Goal: Task Accomplishment & Management: Manage account settings

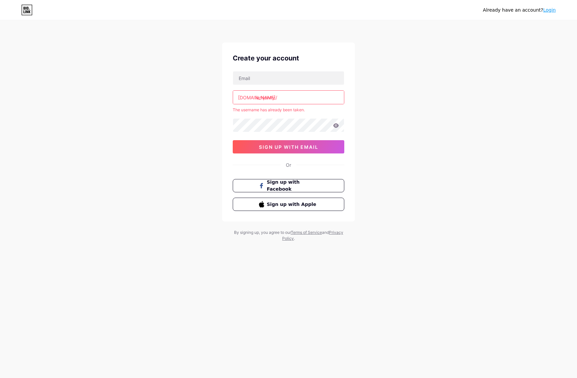
click at [256, 98] on input "iamjenny" at bounding box center [288, 97] width 111 height 13
click at [255, 98] on div "[DOMAIN_NAME]/" at bounding box center [257, 97] width 39 height 7
click at [277, 99] on input "iamjenny" at bounding box center [288, 97] width 111 height 13
click at [256, 97] on input "iamjenny" at bounding box center [288, 97] width 111 height 13
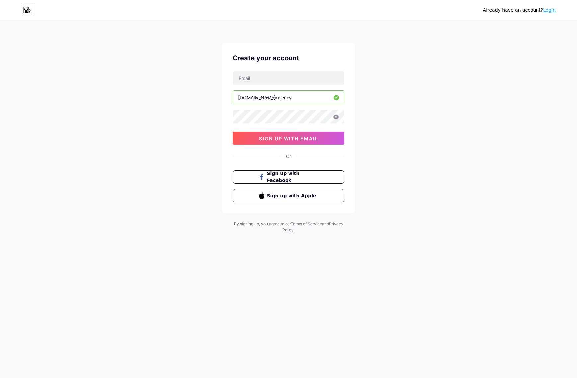
type input "mellow_iamjenny"
click at [423, 91] on div "Already have an account? Login Create your account [DOMAIN_NAME]/ mellow_iamjen…" at bounding box center [288, 127] width 577 height 254
click at [284, 82] on input "text" at bounding box center [288, 77] width 111 height 13
type input "[EMAIL_ADDRESS][DOMAIN_NAME]"
click at [336, 116] on icon at bounding box center [336, 117] width 6 height 4
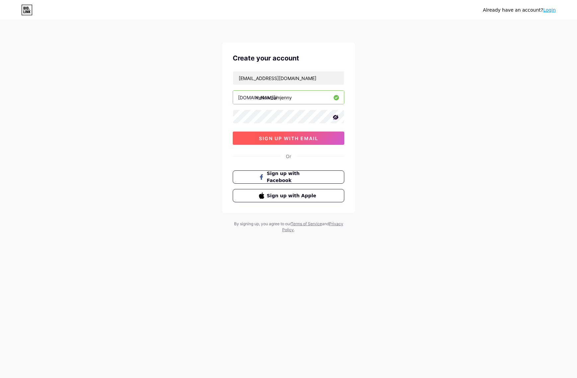
click at [289, 139] on span "sign up with email" at bounding box center [288, 138] width 59 height 6
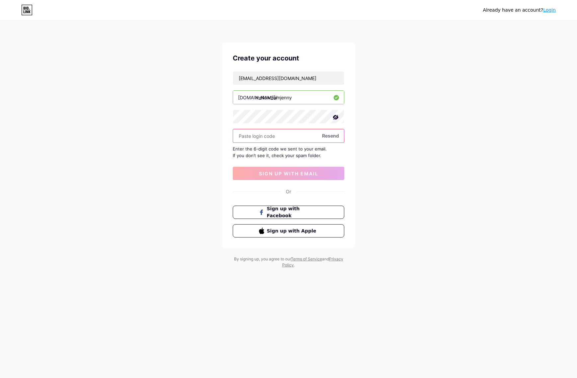
paste input "239171"
type input "239171"
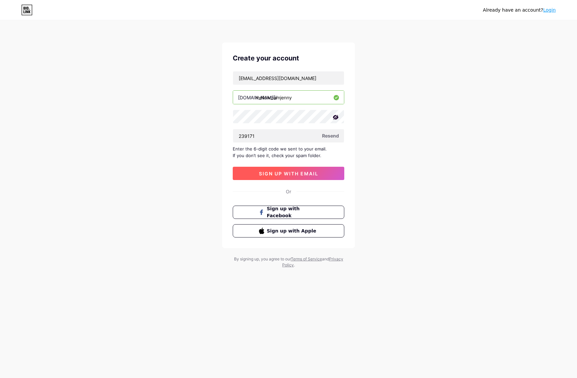
click at [288, 176] on button "sign up with email" at bounding box center [289, 173] width 112 height 13
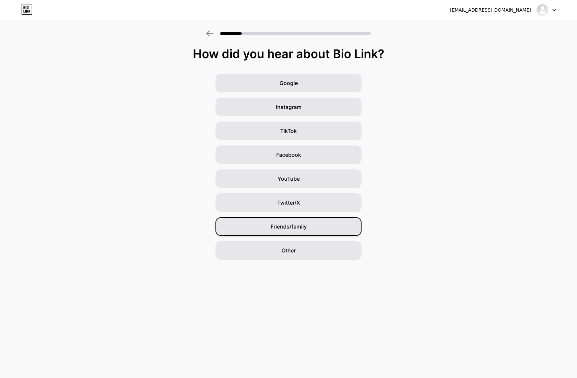
click at [308, 233] on div "Friends/family" at bounding box center [288, 226] width 146 height 19
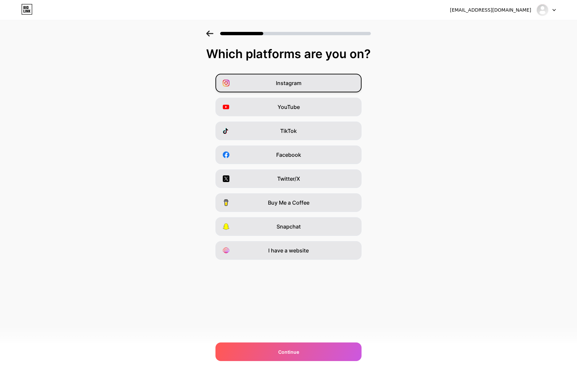
click at [288, 85] on span "Instagram" at bounding box center [289, 83] width 26 height 8
click at [316, 346] on div "Continue" at bounding box center [288, 351] width 146 height 19
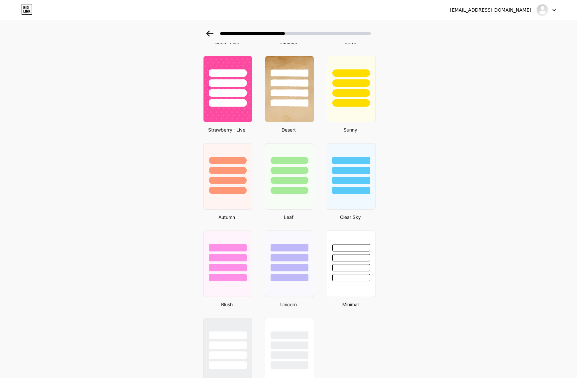
scroll to position [370, 0]
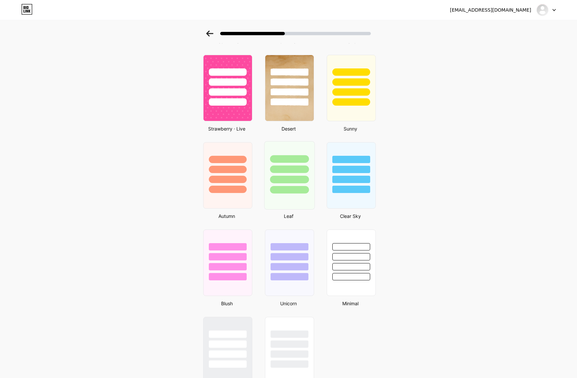
click at [295, 164] on div at bounding box center [290, 167] width 50 height 52
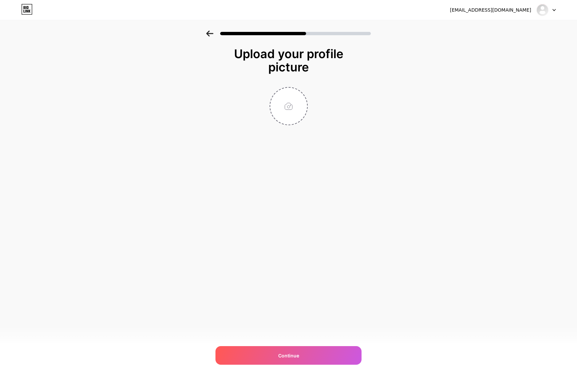
scroll to position [0, 0]
click at [283, 103] on input "file" at bounding box center [288, 106] width 37 height 37
type input "C:\fakepath\IMG_2100.JPG"
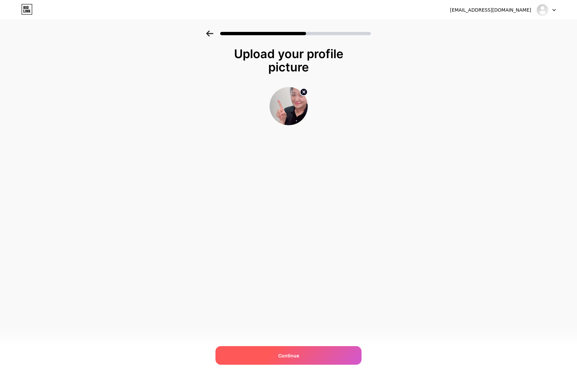
click at [312, 351] on div "Continue" at bounding box center [288, 355] width 146 height 19
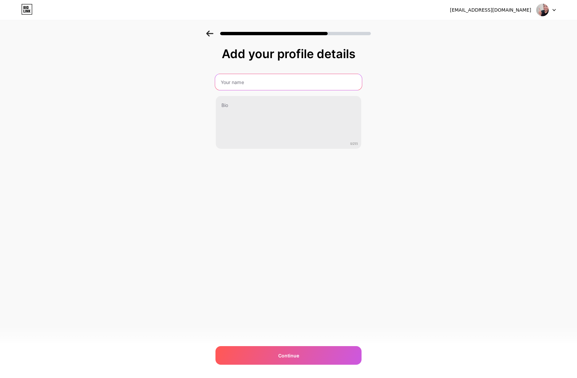
click at [258, 85] on input "text" at bounding box center [288, 82] width 147 height 16
type input "[PERSON_NAME]"
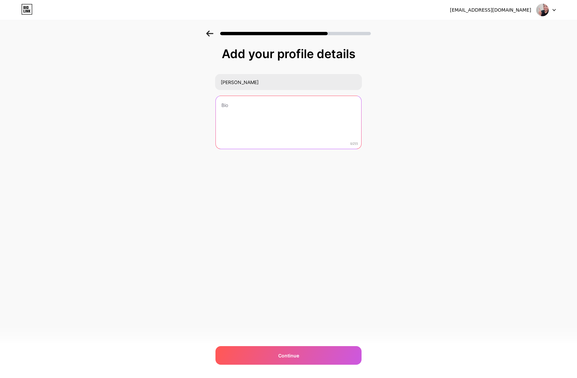
click at [237, 104] on textarea at bounding box center [288, 122] width 145 height 53
click at [238, 102] on textarea at bounding box center [288, 123] width 147 height 54
paste textarea "✨ Founder of Mellowland 📍 Curated kids’ concept shop & creative studio in [GEOG…"
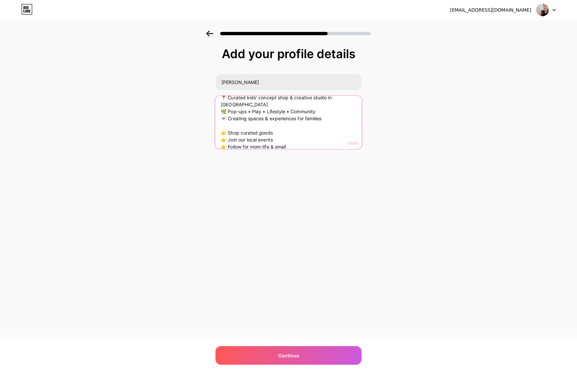
scroll to position [21, 0]
click at [290, 143] on textarea "✨ Founder of Mellowland 📍 Curated kids’ concept shop & creative studio in [GEOG…" at bounding box center [288, 122] width 147 height 54
drag, startPoint x: 280, startPoint y: 135, endPoint x: 259, endPoint y: 136, distance: 21.3
click at [259, 136] on textarea "✨ Founder of Mellowland 📍 Curated kids’ concept shop & creative studio in [GEOG…" at bounding box center [288, 122] width 147 height 54
click at [272, 135] on textarea "✨ Founder of Mellowland 📍 Curated kids’ concept shop & creative studio in [GEOG…" at bounding box center [288, 122] width 147 height 54
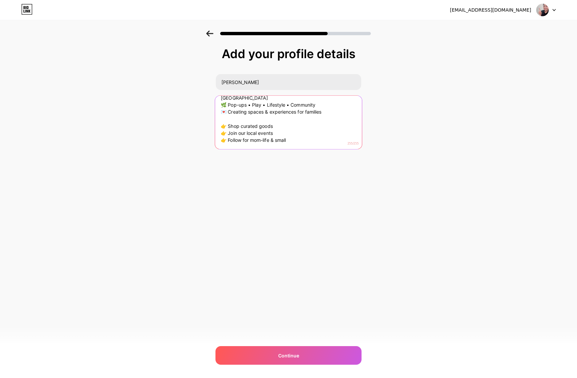
drag, startPoint x: 259, startPoint y: 132, endPoint x: 213, endPoint y: 133, distance: 45.5
click at [213, 133] on div "Add your profile details [PERSON_NAME] ✨ Founder of Mellowland 📍 Curated kids’ …" at bounding box center [288, 107] width 577 height 152
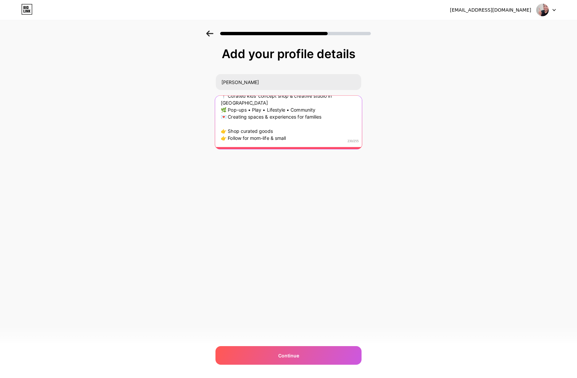
click at [304, 141] on textarea "✨ Founder of Mellowland 📍 Curated kids’ concept shop & creative studio in [GEOG…" at bounding box center [288, 120] width 147 height 54
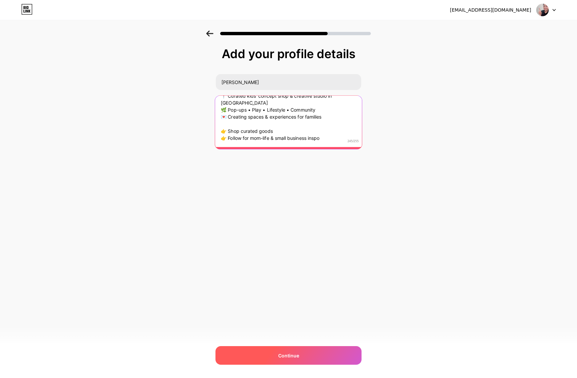
type textarea "✨ Founder of Mellowland 📍 Curated kids’ concept shop & creative studio in [GEOG…"
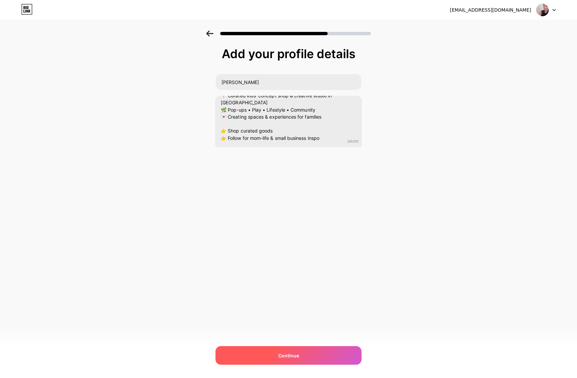
click at [289, 350] on div "Continue" at bounding box center [288, 355] width 146 height 19
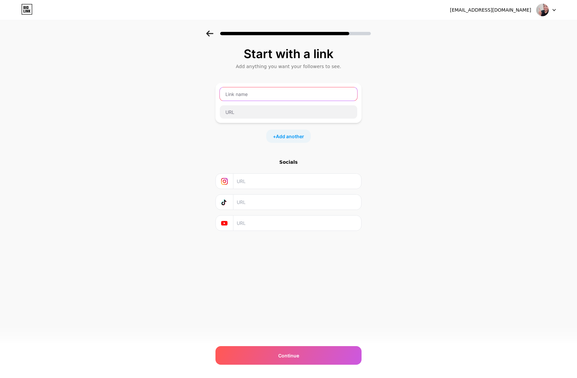
click at [231, 91] on input "text" at bounding box center [288, 93] width 137 height 13
type input "w"
type input "ㅡ"
type input "Mellowland Official Website"
type input "[DOMAIN_NAME]"
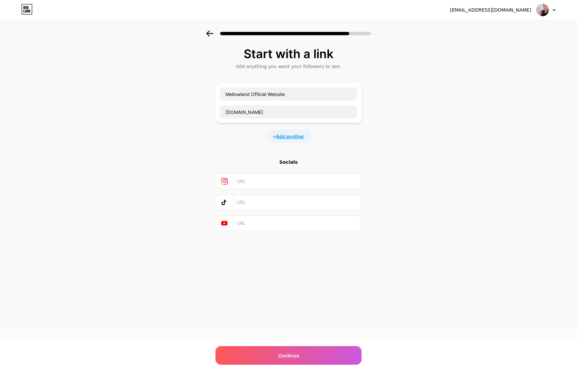
click at [284, 134] on span "Add another" at bounding box center [290, 136] width 28 height 7
click at [242, 141] on input "text" at bounding box center [288, 140] width 137 height 13
click at [226, 140] on input "Amazon Storefront" at bounding box center [288, 140] width 137 height 13
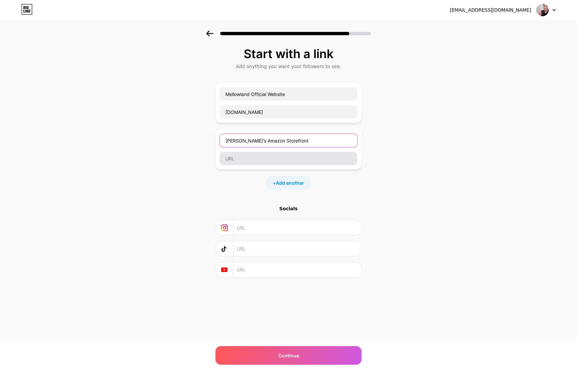
type input "[PERSON_NAME]'s Amazon Storefront"
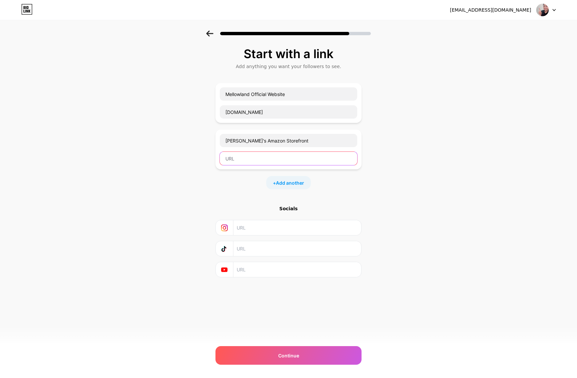
click at [242, 158] on input "text" at bounding box center [288, 158] width 137 height 13
paste input "Hello Amazon Influencer Support Team, I am an Amazon Influencer and would like …"
type input "Hello Amazon Influencer Support Team, I am an Amazon Influencer and would like …"
paste input "[URL][DOMAIN_NAME]"
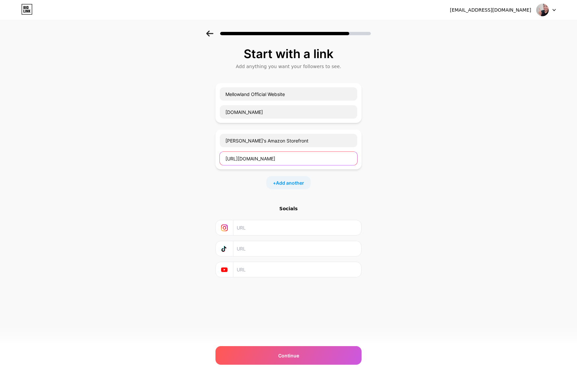
type input "[URL][DOMAIN_NAME]"
click at [340, 187] on div "+ Add another" at bounding box center [288, 182] width 146 height 13
click at [262, 228] on input "text" at bounding box center [297, 227] width 121 height 15
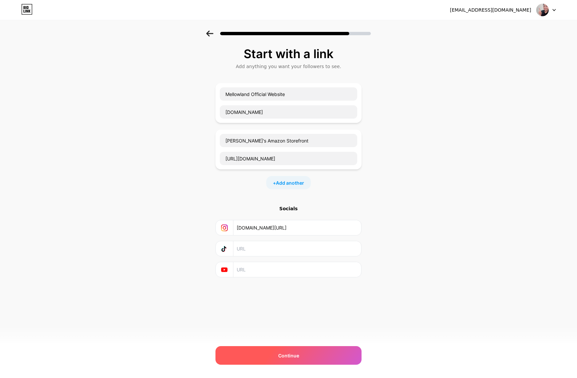
type input "[DOMAIN_NAME][URL]"
click at [293, 357] on span "Continue" at bounding box center [288, 355] width 21 height 7
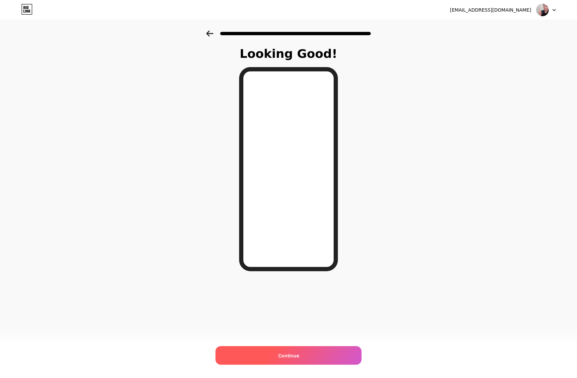
click at [297, 358] on span "Continue" at bounding box center [288, 355] width 21 height 7
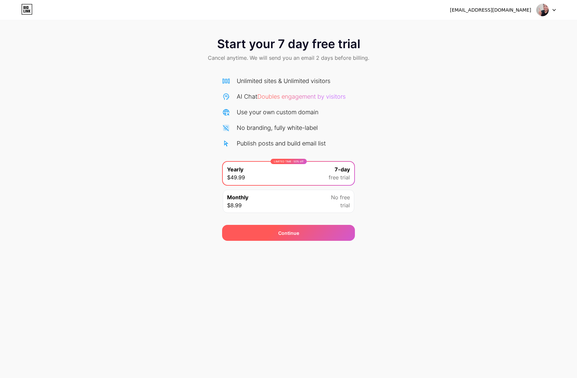
click at [295, 228] on div "Continue" at bounding box center [288, 233] width 133 height 16
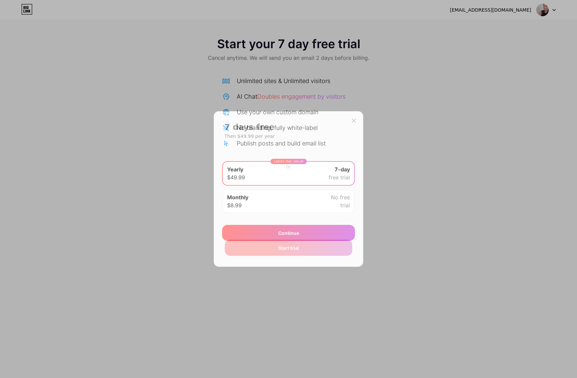
click at [301, 250] on div "Start trial" at bounding box center [289, 248] width 128 height 16
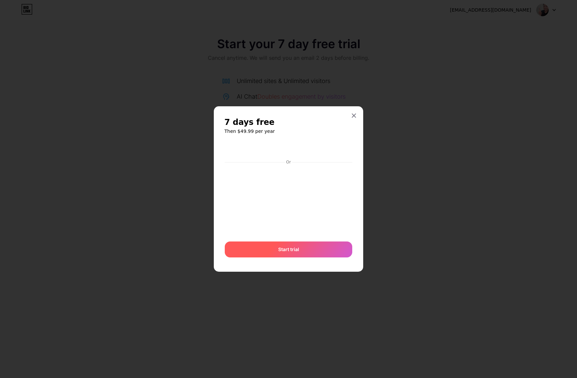
click at [306, 250] on div "Start trial" at bounding box center [289, 249] width 128 height 16
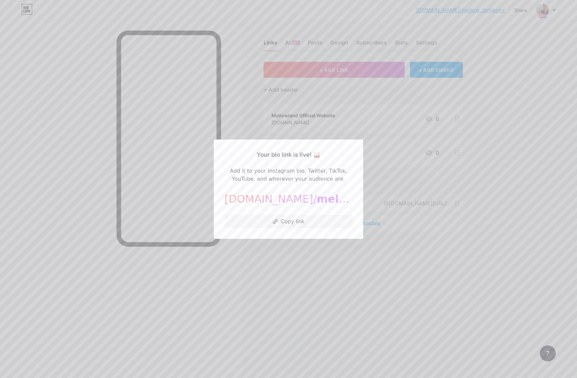
click at [254, 263] on div at bounding box center [288, 189] width 577 height 378
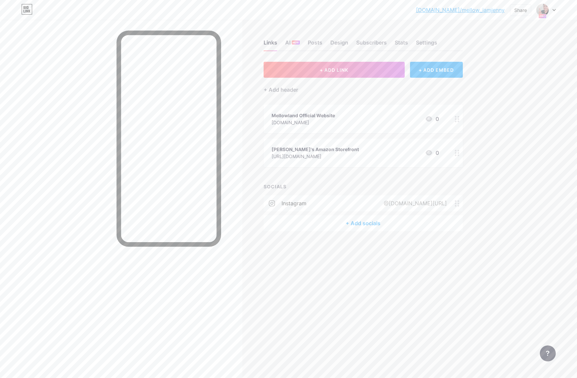
click at [554, 11] on div at bounding box center [546, 10] width 19 height 12
click at [500, 75] on link "Account settings" at bounding box center [514, 75] width 82 height 18
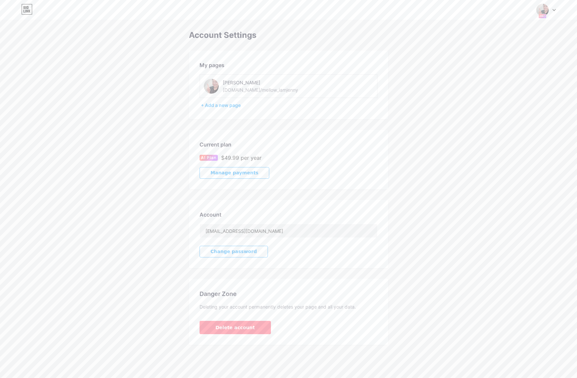
click at [236, 90] on div "[DOMAIN_NAME]/mellow_iamjenny" at bounding box center [260, 89] width 75 height 7
click at [230, 103] on div "+ Add a new page" at bounding box center [289, 105] width 177 height 7
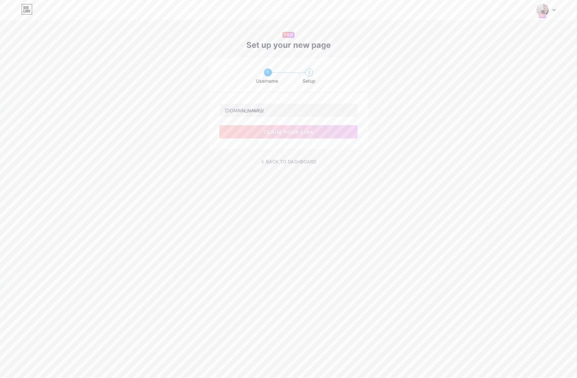
click at [27, 12] on icon at bounding box center [27, 11] width 2 height 3
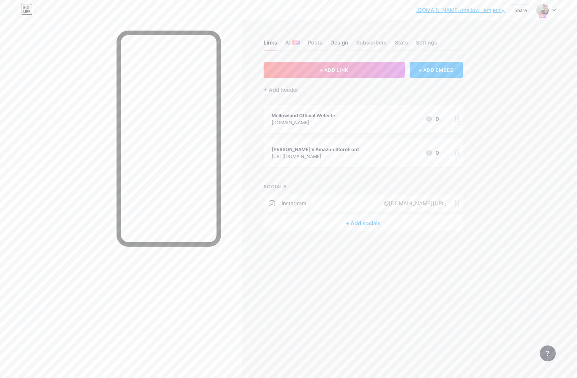
click at [341, 43] on div "Design" at bounding box center [339, 45] width 18 height 12
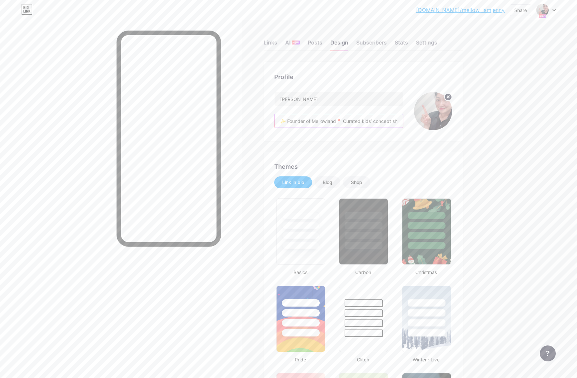
click at [360, 120] on input "✨ Founder of Mellowland📍 Curated kids’ concept shop & creative studio in [GEOGR…" at bounding box center [339, 120] width 129 height 13
drag, startPoint x: 298, startPoint y: 121, endPoint x: 323, endPoint y: 123, distance: 25.3
click at [323, 123] on input "✨ Founder of Mellowland📍 Curated kids’ concept shop & creative studio in [GEOGR…" at bounding box center [339, 120] width 129 height 13
click at [348, 123] on input "✨ Founder of Mellowland📍 Curated kids’ concept shop & creative studio in [GEOGR…" at bounding box center [339, 120] width 129 height 13
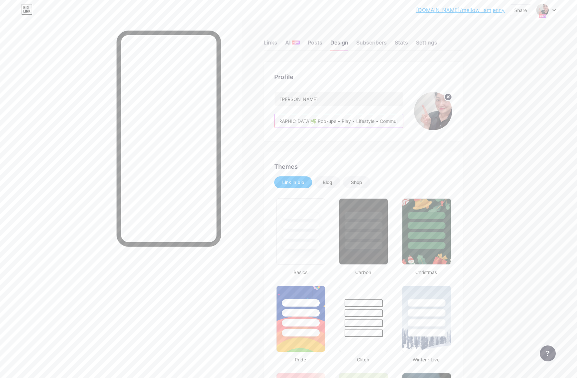
drag, startPoint x: 348, startPoint y: 124, endPoint x: 356, endPoint y: 123, distance: 7.7
click at [360, 123] on input "✨ Founder of Mellowland📍 Curated kids’ concept shop & creative studio in [GEOGR…" at bounding box center [339, 120] width 129 height 13
click at [317, 122] on input "✨ Founder of Mellowland📍 Curated kids’ concept shop & creative studio in [GEOGR…" at bounding box center [339, 120] width 129 height 13
drag, startPoint x: 357, startPoint y: 122, endPoint x: 376, endPoint y: 121, distance: 18.6
click at [376, 121] on input "✨ Founder of Mellowland📍 Curated kids’ concept shop & creative studio in [GEOGR…" at bounding box center [339, 120] width 129 height 13
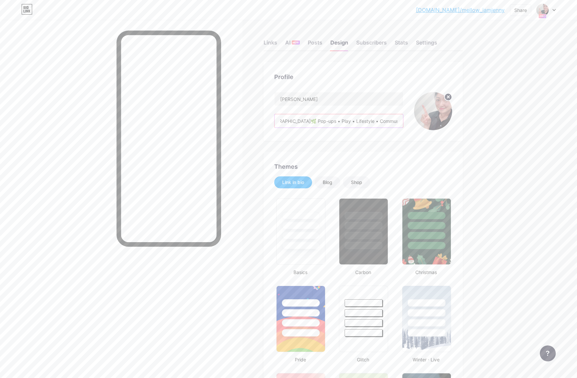
drag, startPoint x: 376, startPoint y: 121, endPoint x: 356, endPoint y: 123, distance: 20.0
click at [376, 121] on input "✨ Founder of Mellowland📍 Curated kids’ concept shop & creative studio in [GEOGR…" at bounding box center [339, 120] width 129 height 13
click at [321, 122] on input "✨ Founder of Mellowland📍 Curated kids’ concept shop & creative studio in [GEOGR…" at bounding box center [339, 120] width 129 height 13
click at [378, 122] on input "✨ Founder of Mellowland📍 Curated kids’ concept shop & creative studio in [GEOGR…" at bounding box center [339, 120] width 129 height 13
drag, startPoint x: 379, startPoint y: 122, endPoint x: 389, endPoint y: 121, distance: 10.3
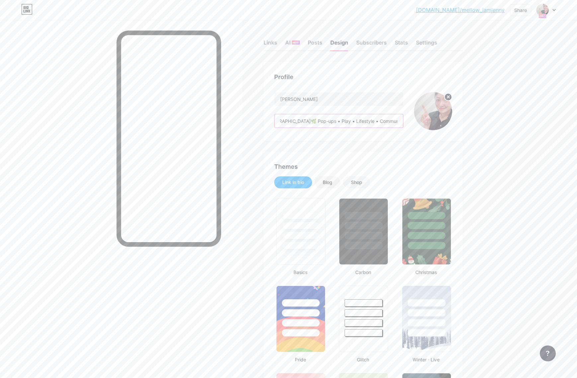
click at [389, 121] on input "✨ Founder of Mellowland📍 Curated kids’ concept shop & creative studio in [GEOGR…" at bounding box center [339, 120] width 129 height 13
click at [393, 120] on input "✨ Founder of Mellowland📍 Curated kids’ concept shop & creative studio in [GEOGR…" at bounding box center [339, 120] width 129 height 13
click at [398, 122] on input "✨ Founder of Mellowland📍 Curated kids’ concept shop & creative studio in [GEOGR…" at bounding box center [339, 120] width 129 height 13
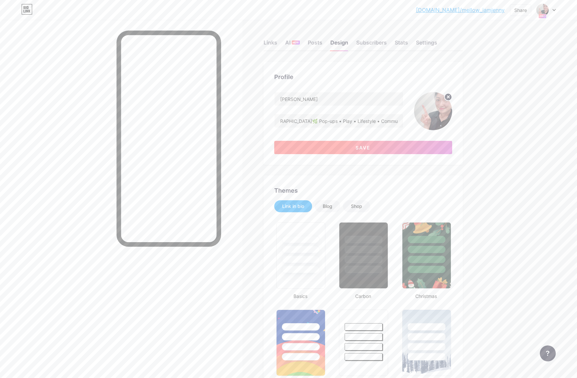
scroll to position [0, 0]
click at [370, 151] on button "Save" at bounding box center [363, 147] width 178 height 13
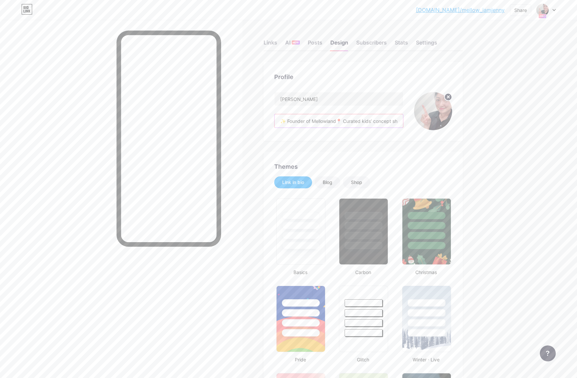
click at [341, 121] on input "✨ Founder of Mellowland📍 Curated kids’ concept shop & creative studio in [GEOGR…" at bounding box center [339, 120] width 129 height 13
click at [287, 122] on input "✨ Founder of Mellowland📍 Curated kids’ concept shop & creative studio in [GEOGR…" at bounding box center [339, 120] width 129 height 13
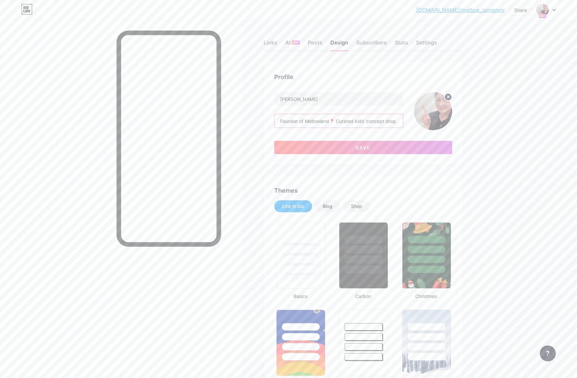
click at [340, 121] on input "Founder of Mellowland📍 Curated kids’ concept shop & creative studio in [GEOGRAP…" at bounding box center [339, 120] width 129 height 13
drag, startPoint x: 355, startPoint y: 121, endPoint x: 366, endPoint y: 121, distance: 10.6
click at [366, 121] on input "Founder of Mellowland📍 Curated kids’ concept shop & creative studio in [GEOGRAP…" at bounding box center [339, 120] width 129 height 13
click at [353, 121] on input "Founder of Mellowland📍 Curated kids’ concept shop & creative studio in [GEOGRAP…" at bounding box center [339, 120] width 129 height 13
drag, startPoint x: 355, startPoint y: 121, endPoint x: 365, endPoint y: 121, distance: 10.0
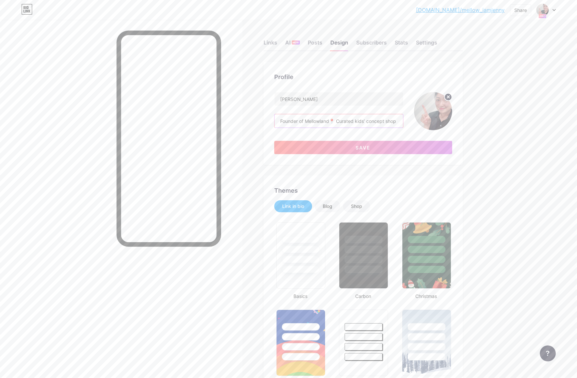
click at [365, 121] on input "Founder of Mellowland📍 Curated kids’ concept shop & creative studio in [GEOGRAP…" at bounding box center [339, 120] width 129 height 13
drag, startPoint x: 381, startPoint y: 121, endPoint x: 395, endPoint y: 121, distance: 14.3
click at [395, 121] on input "Founder of Mellowland📍 Curated family concept shop & creative studio in [GEOGRA…" at bounding box center [339, 120] width 129 height 13
click at [396, 121] on input "Founder of Mellowland📍 Curated family concept shop & creative studio in [GEOGRA…" at bounding box center [339, 120] width 129 height 13
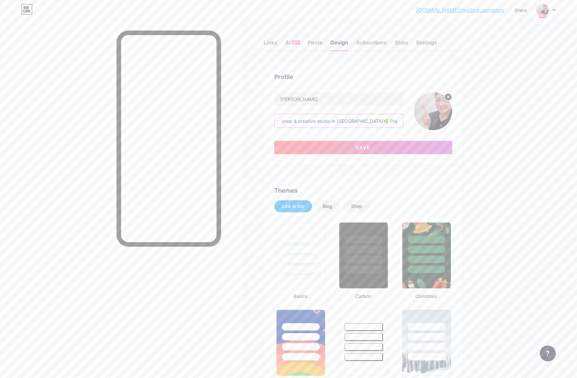
scroll to position [0, 179]
click at [373, 121] on input "Founder of Mellowland📍 Curated family concept shop & creative studio in [GEOGRA…" at bounding box center [339, 120] width 129 height 13
click at [346, 122] on input "Founder of Mellowland📍 Curated family concept shop & creative studio in [GEOGRA…" at bounding box center [339, 120] width 129 height 13
click at [299, 122] on input "Founder of Mellowland📍 Curated family concept shop & creative studio in [GEOGRA…" at bounding box center [339, 120] width 129 height 13
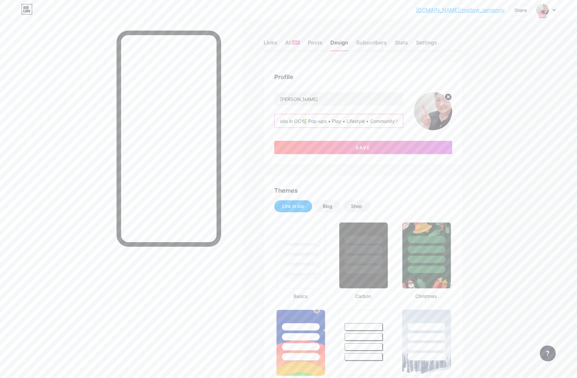
drag, startPoint x: 339, startPoint y: 119, endPoint x: 347, endPoint y: 120, distance: 7.8
click at [347, 120] on input "Founder of Mellowland📍 Curated family concept shop & creative studio in OC🌿 Pop…" at bounding box center [339, 120] width 129 height 13
drag, startPoint x: 343, startPoint y: 122, endPoint x: 332, endPoint y: 121, distance: 10.3
click at [343, 122] on input "Founder of Mellowland📍 Curated family concept shop & creative studio in OC🌿 Pop…" at bounding box center [339, 120] width 129 height 13
click at [308, 121] on input "Founder of Mellowland📍 Curated family concept shop & creative studio in OC🌿 Pop…" at bounding box center [339, 120] width 129 height 13
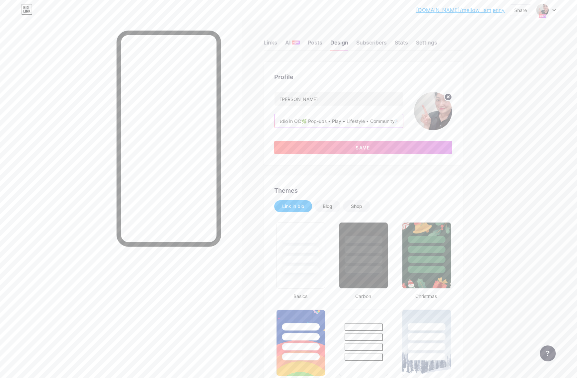
scroll to position [0, 152]
drag, startPoint x: 308, startPoint y: 122, endPoint x: 404, endPoint y: 119, distance: 95.4
click at [404, 119] on div "[PERSON_NAME] Founder of Mellowland📍 Curated family concept shop & creative stu…" at bounding box center [363, 111] width 178 height 38
drag, startPoint x: 307, startPoint y: 123, endPoint x: 346, endPoint y: 126, distance: 39.7
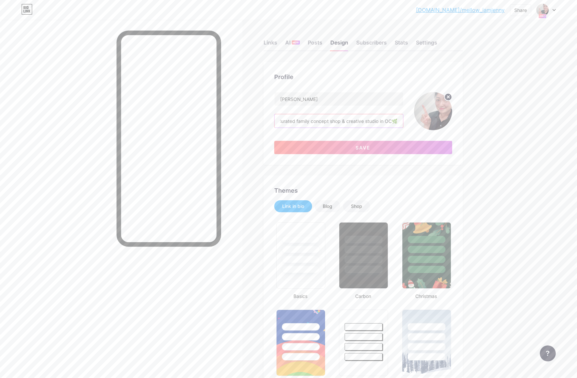
click at [346, 126] on input "Founder of Mellowland📍 Curated family concept shop & creative studio in OC🌿" at bounding box center [339, 120] width 129 height 13
click at [380, 125] on input "Founder of Mellowland📍 Curated family concept shop & creative studio in OC🌿" at bounding box center [339, 120] width 129 height 13
click at [383, 144] on button "Save" at bounding box center [363, 147] width 178 height 13
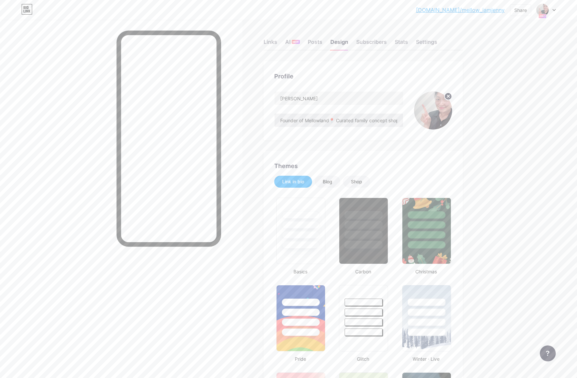
scroll to position [1, 0]
click at [291, 119] on input "Founder of Mellowland📍 Curated family concept shop & creative studio in OC🌿 Mom…" at bounding box center [339, 119] width 129 height 13
click at [336, 119] on input "Founder of Mellowland📍 Curated family concept shop & creative studio in OC🌿 Mom…" at bounding box center [339, 119] width 129 height 13
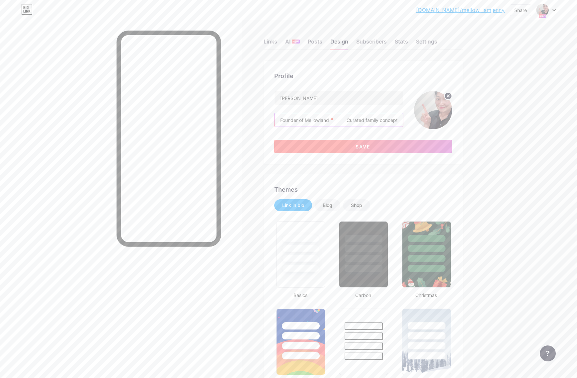
type input "Founder of Mellowland📍 Curated family concept shop & creative studio in OC🌿 Mom…"
click at [345, 144] on button "Save" at bounding box center [363, 146] width 178 height 13
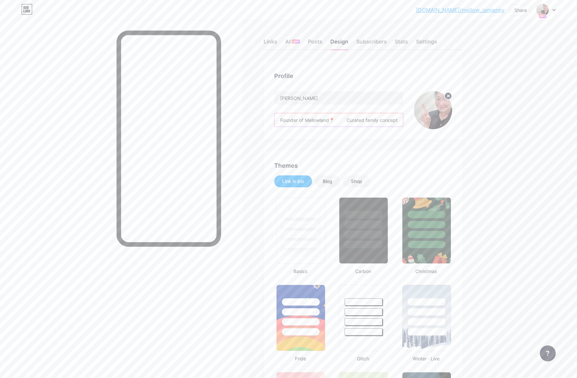
click at [311, 121] on input "Founder of Mellowland📍 Curated family concept shop & creative studio in OC🌿 Mom…" at bounding box center [339, 119] width 129 height 13
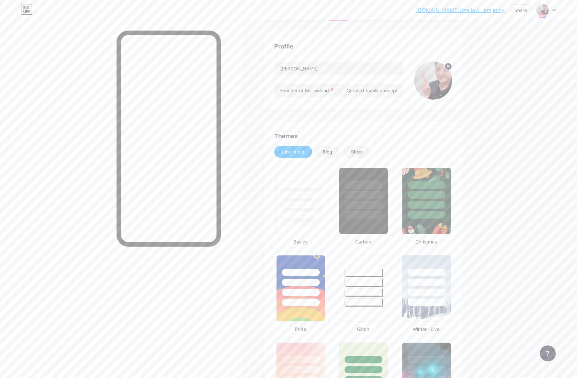
scroll to position [44, 0]
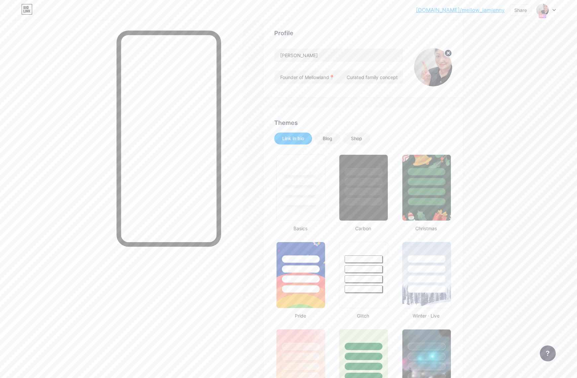
click at [329, 139] on div "Blog" at bounding box center [328, 138] width 10 height 7
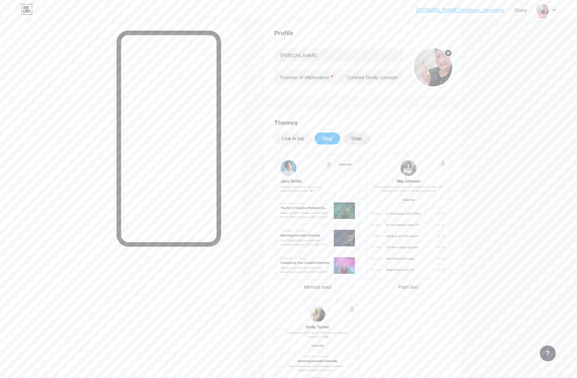
click at [353, 139] on div "Shop" at bounding box center [356, 138] width 11 height 7
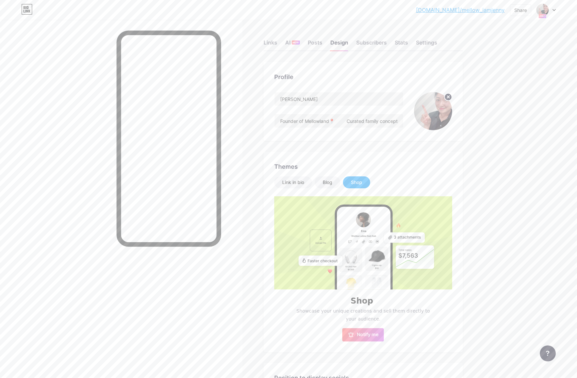
scroll to position [1, 0]
click at [316, 44] on div "Posts" at bounding box center [315, 44] width 15 height 12
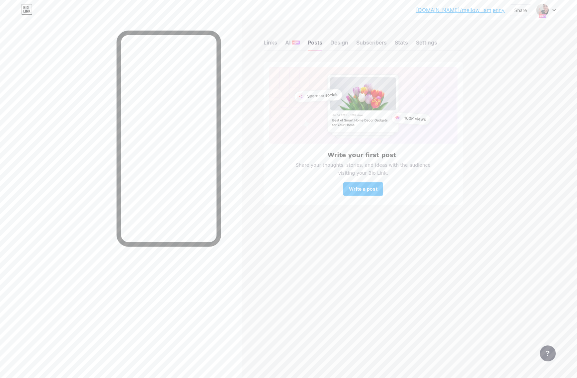
click at [264, 51] on div "Links AI NEW Posts Design Subscribers Stats Settings" at bounding box center [363, 39] width 199 height 23
click at [273, 43] on div "Links" at bounding box center [271, 45] width 14 height 12
